Goal: Register for event/course

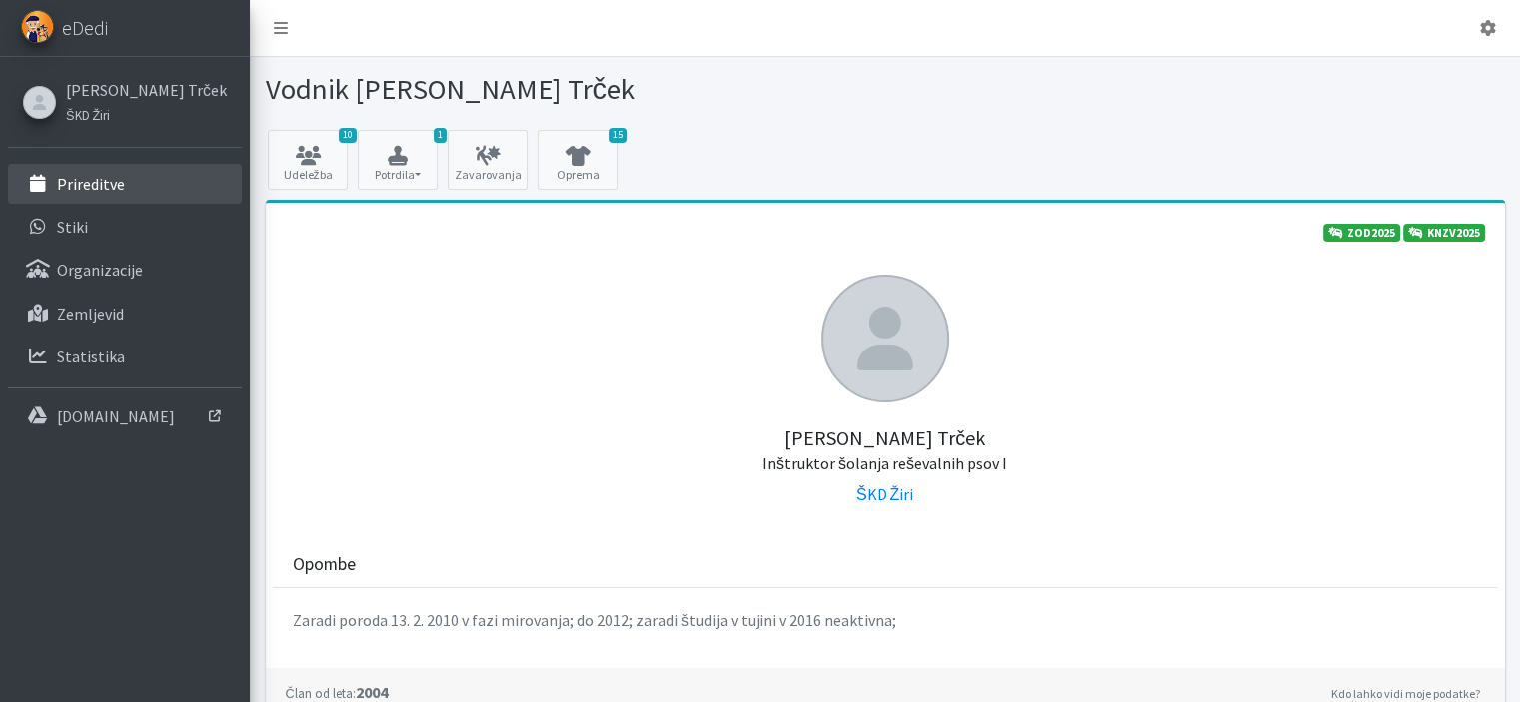
click at [103, 183] on p "Prireditve" at bounding box center [91, 184] width 68 height 20
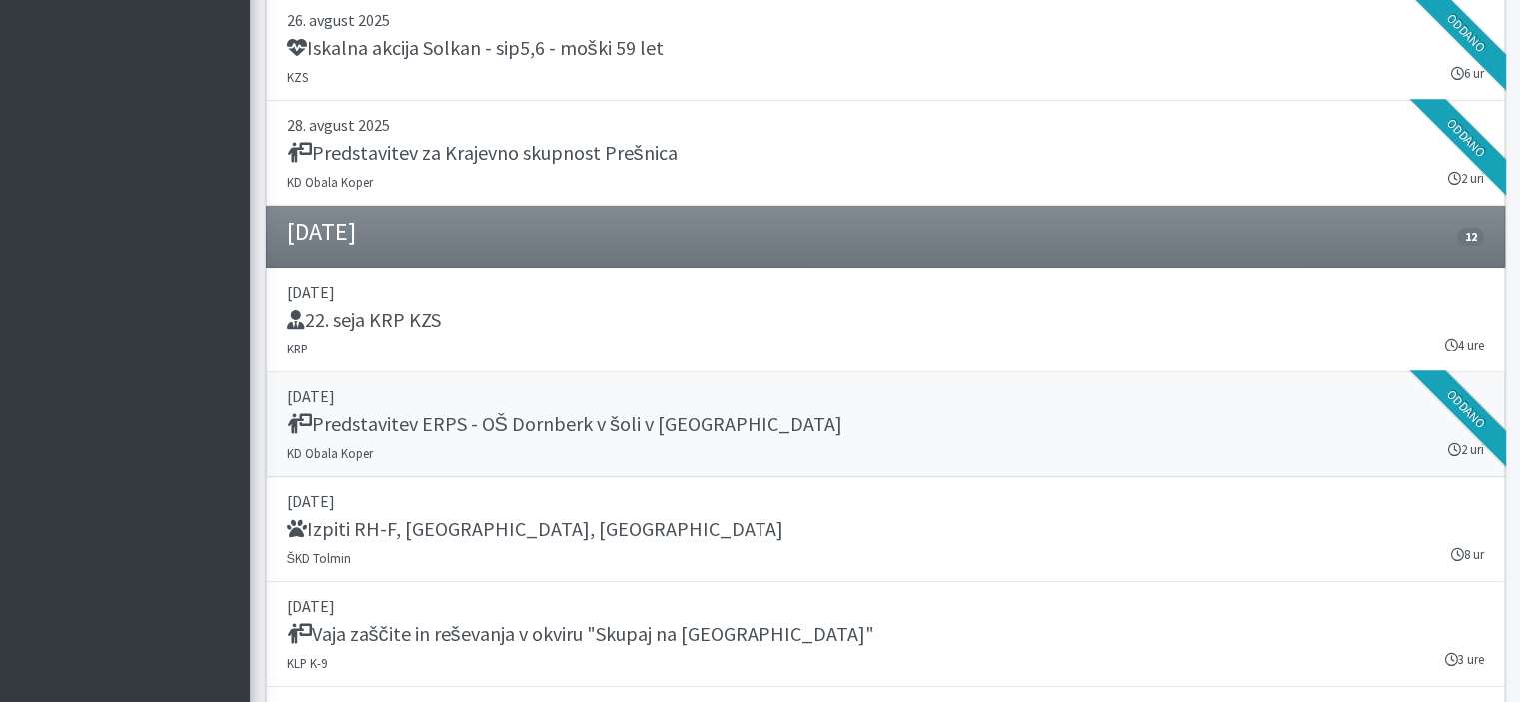
scroll to position [1465, 0]
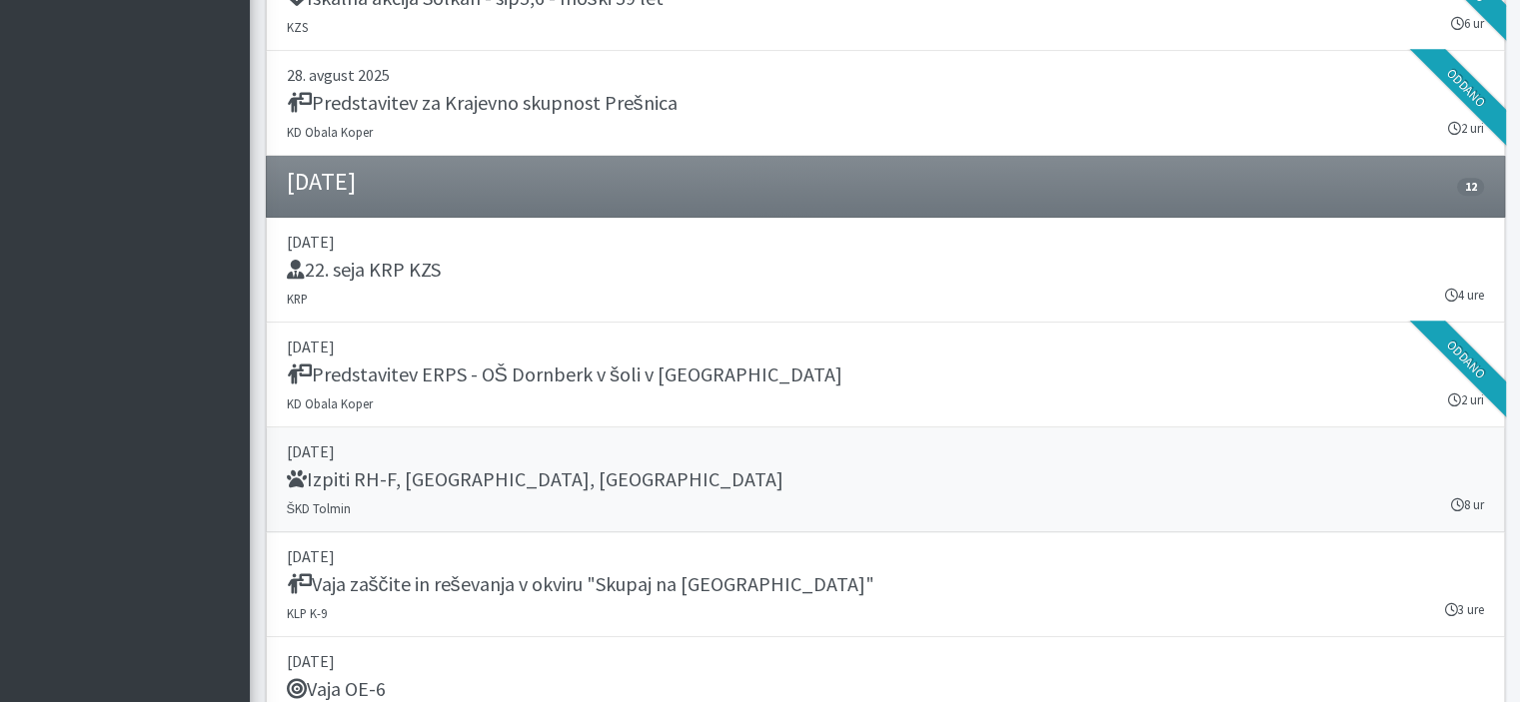
click at [455, 475] on h5 "Izpiti RH-F, FL, MT" at bounding box center [535, 480] width 497 height 24
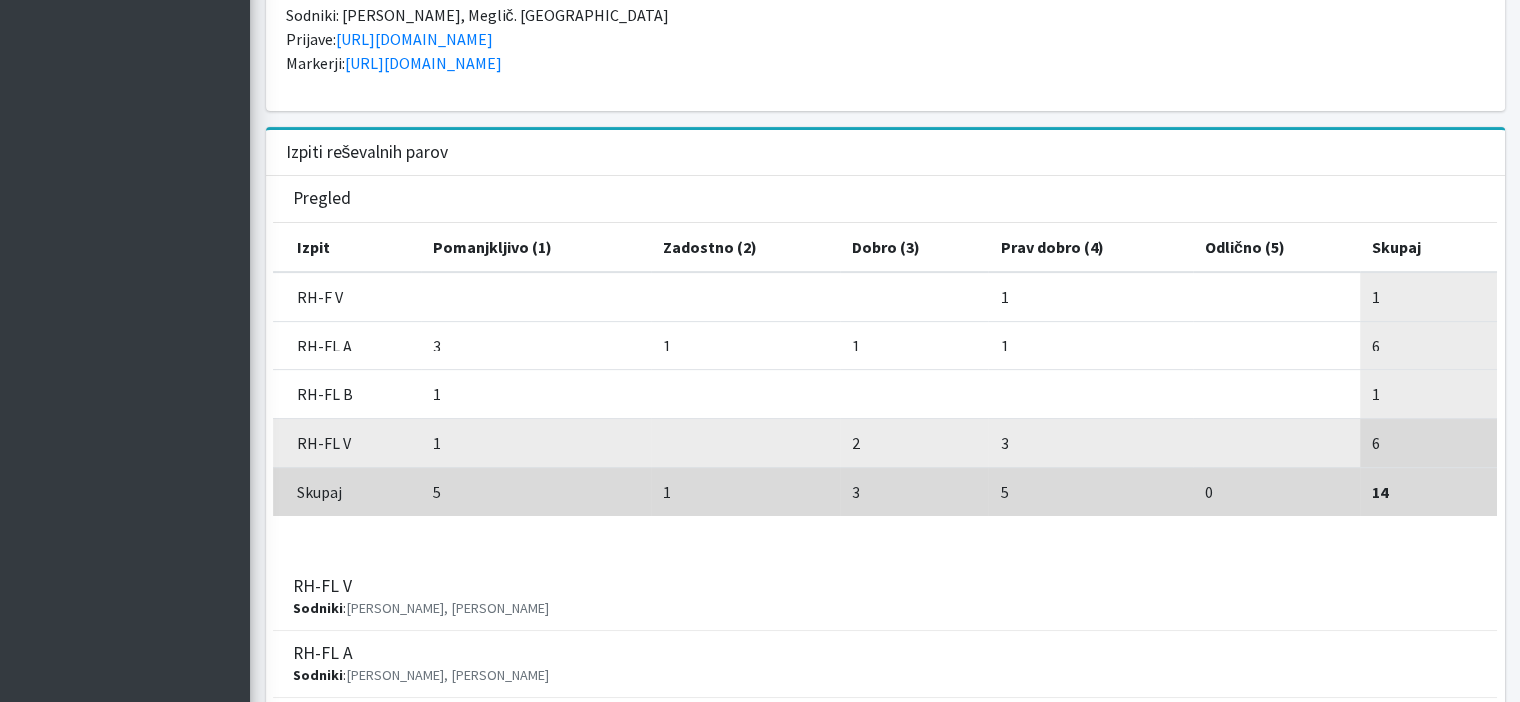
scroll to position [559, 0]
